Goal: Information Seeking & Learning: Find contact information

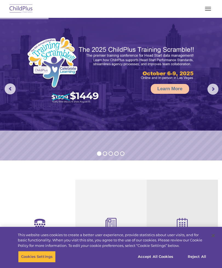
scroll to position [615, 0]
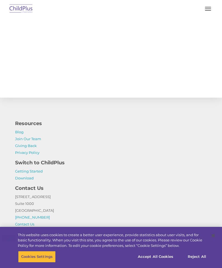
select select "MEDIUM"
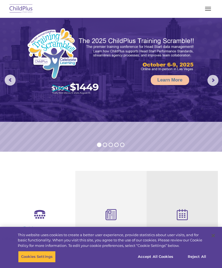
scroll to position [0, 0]
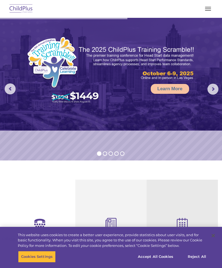
click at [209, 8] on button "button" at bounding box center [208, 8] width 12 height 9
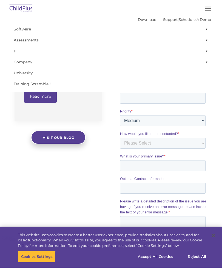
scroll to position [314, 0]
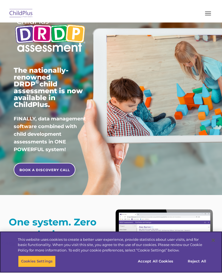
scroll to position [56, 0]
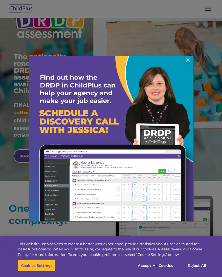
click at [187, 58] on link "×" at bounding box center [188, 60] width 6 height 5
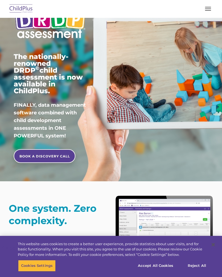
click at [25, 8] on img at bounding box center [21, 8] width 26 height 13
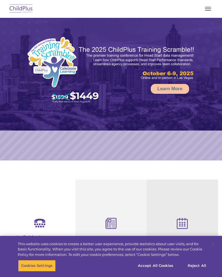
select select "MEDIUM"
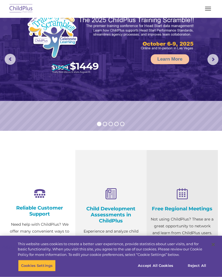
click at [209, 9] on button "button" at bounding box center [208, 8] width 12 height 9
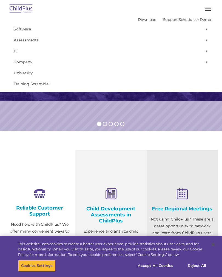
click at [165, 19] on link "Support" at bounding box center [170, 19] width 15 height 4
